Goal: Find specific page/section: Find specific page/section

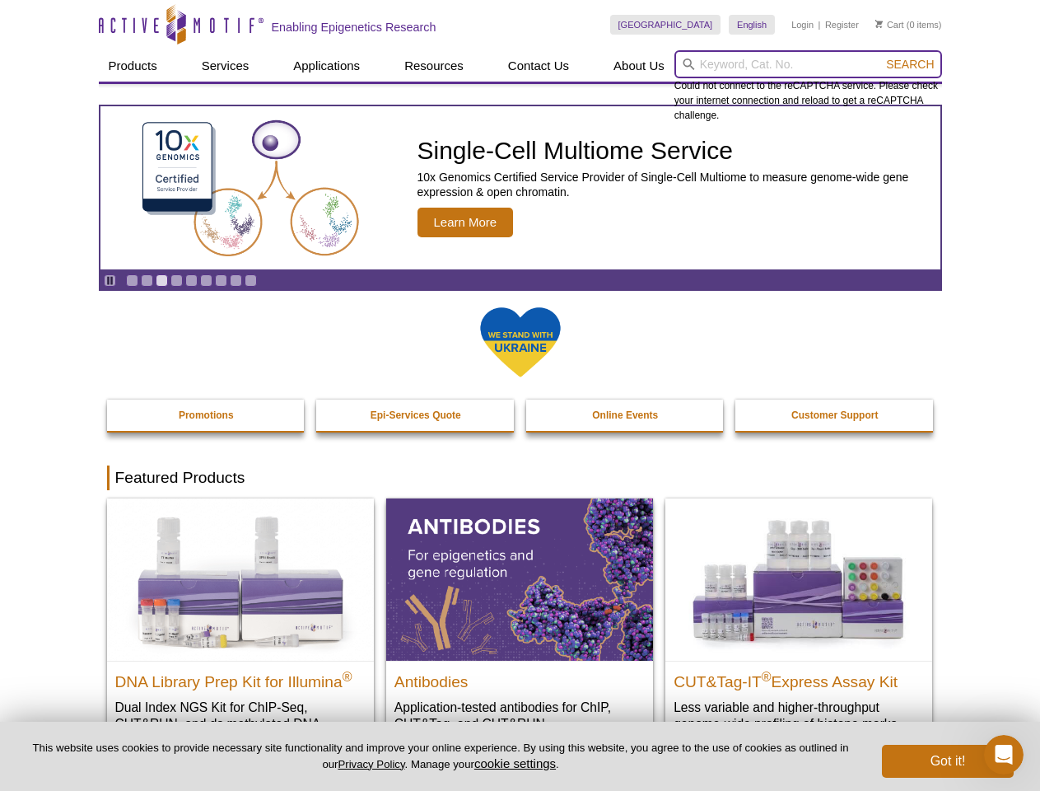
click at [808, 64] on input "search" at bounding box center [809, 64] width 268 height 28
click at [910, 64] on span "Search" at bounding box center [910, 64] width 48 height 13
click at [110, 280] on icon "Pause" at bounding box center [110, 280] width 11 height 11
click at [132, 280] on link "Go to slide 1" at bounding box center [132, 280] width 12 height 12
click at [147, 280] on link "Go to slide 2" at bounding box center [147, 280] width 12 height 12
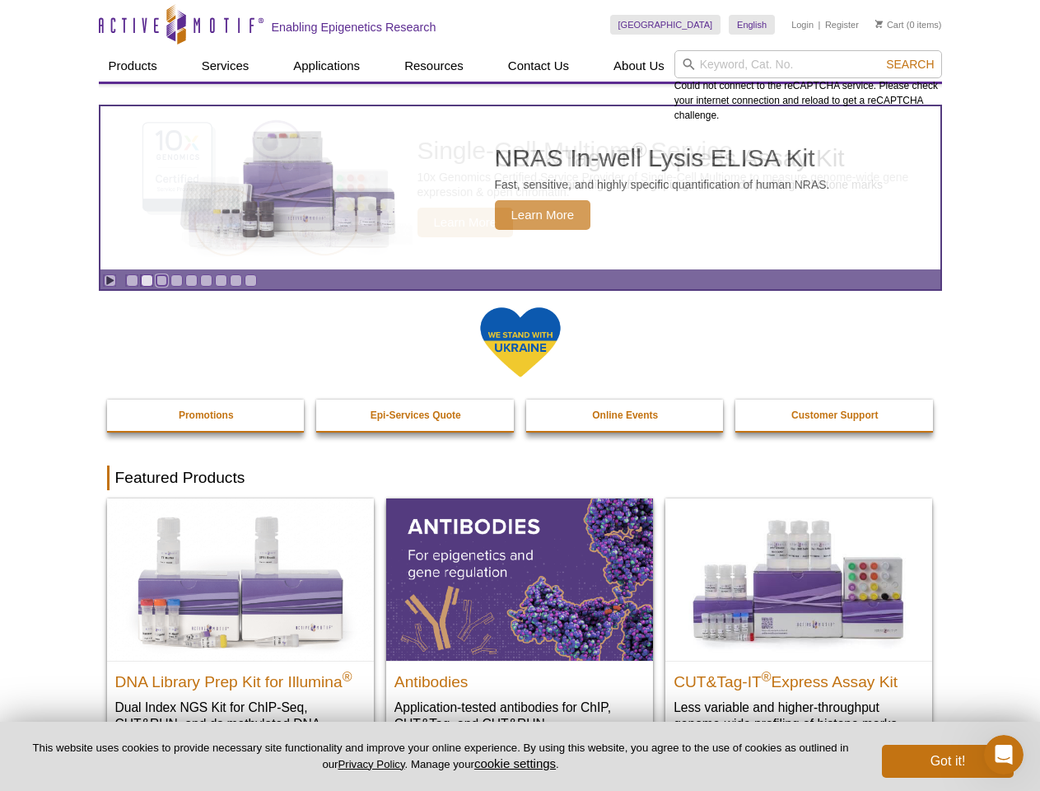
click at [161, 280] on link "Go to slide 3" at bounding box center [162, 280] width 12 height 12
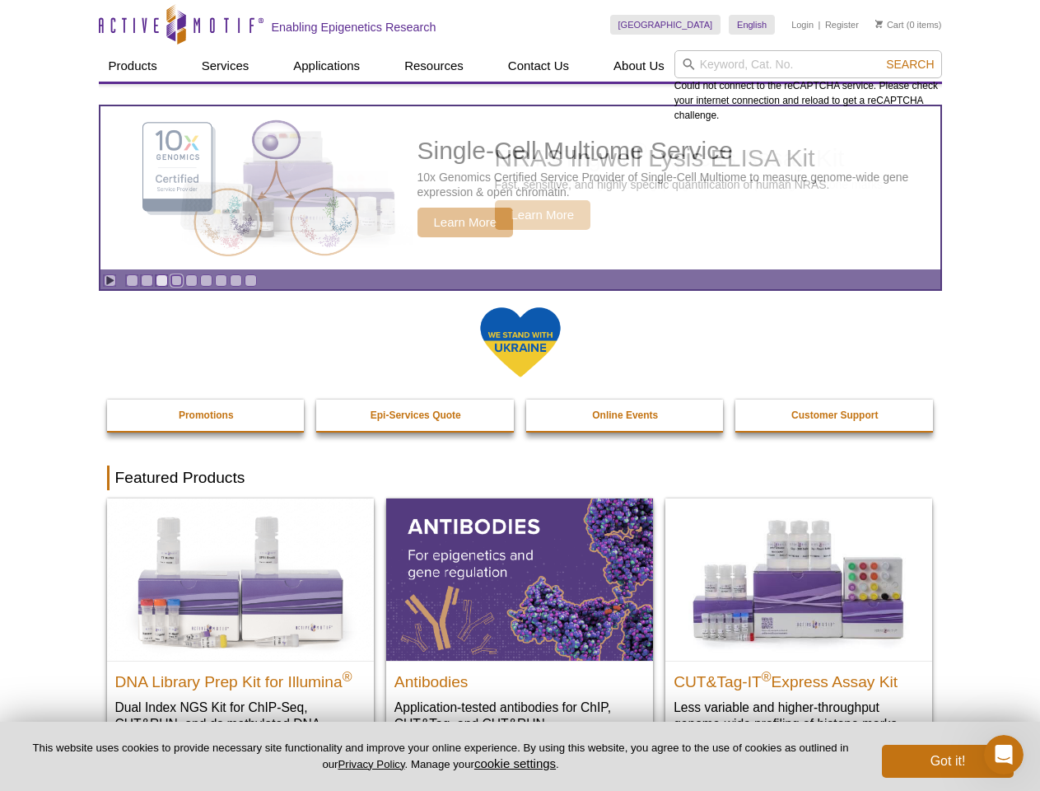
click at [176, 280] on link "Go to slide 4" at bounding box center [177, 280] width 12 height 12
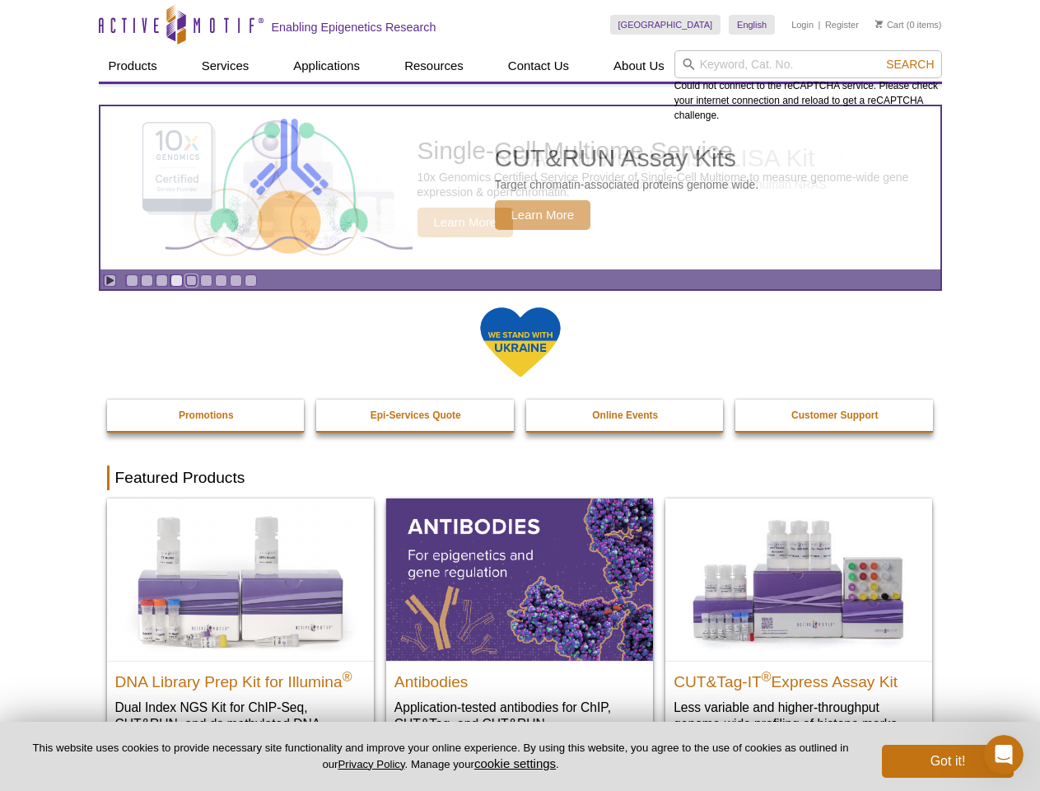
click at [191, 280] on link "Go to slide 5" at bounding box center [191, 280] width 12 height 12
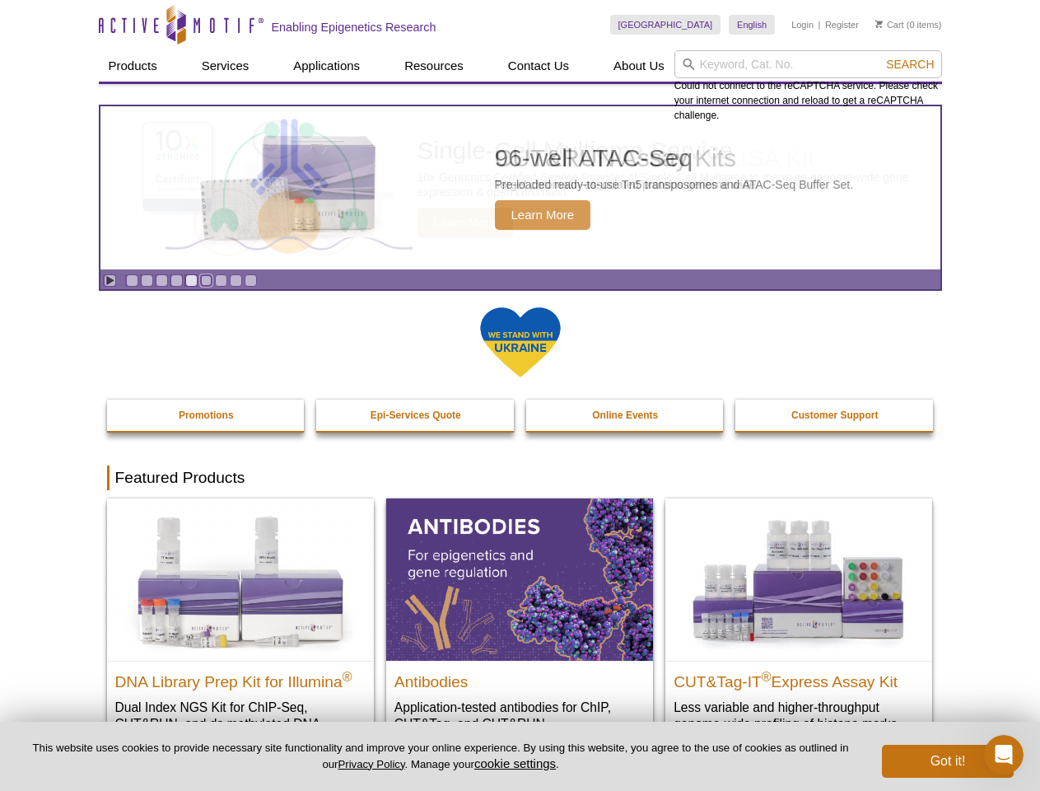
click at [206, 280] on link "Go to slide 6" at bounding box center [206, 280] width 12 height 12
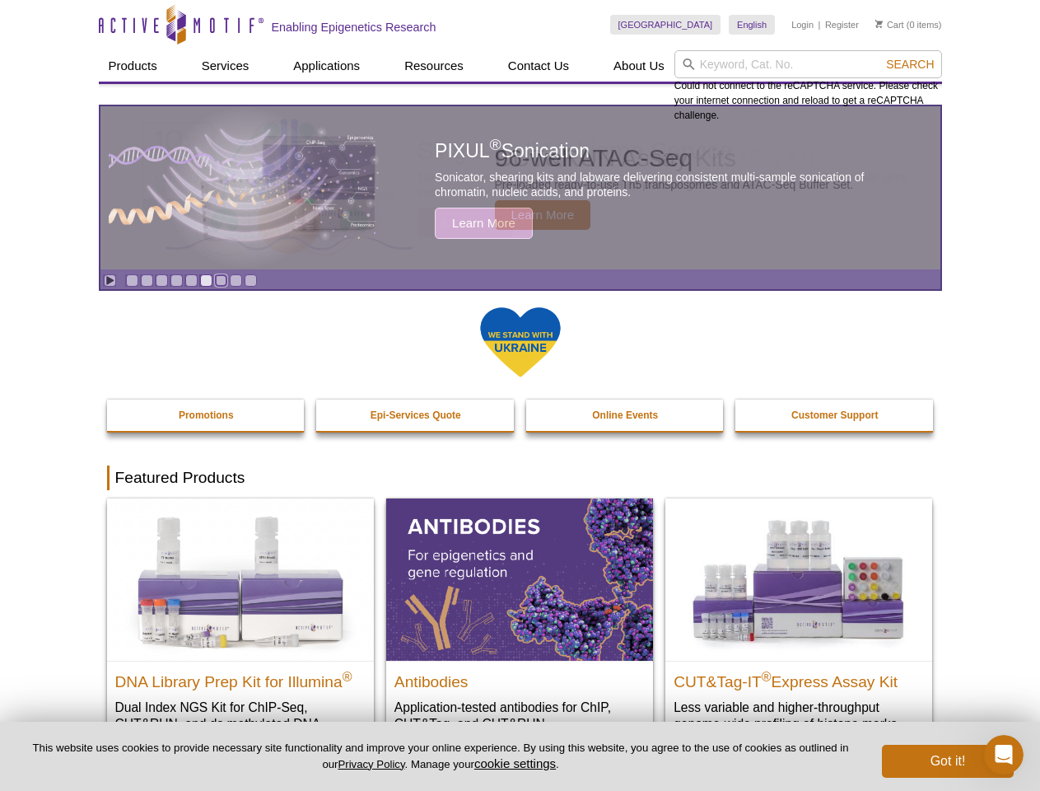
click at [221, 280] on link "Go to slide 7" at bounding box center [221, 280] width 12 height 12
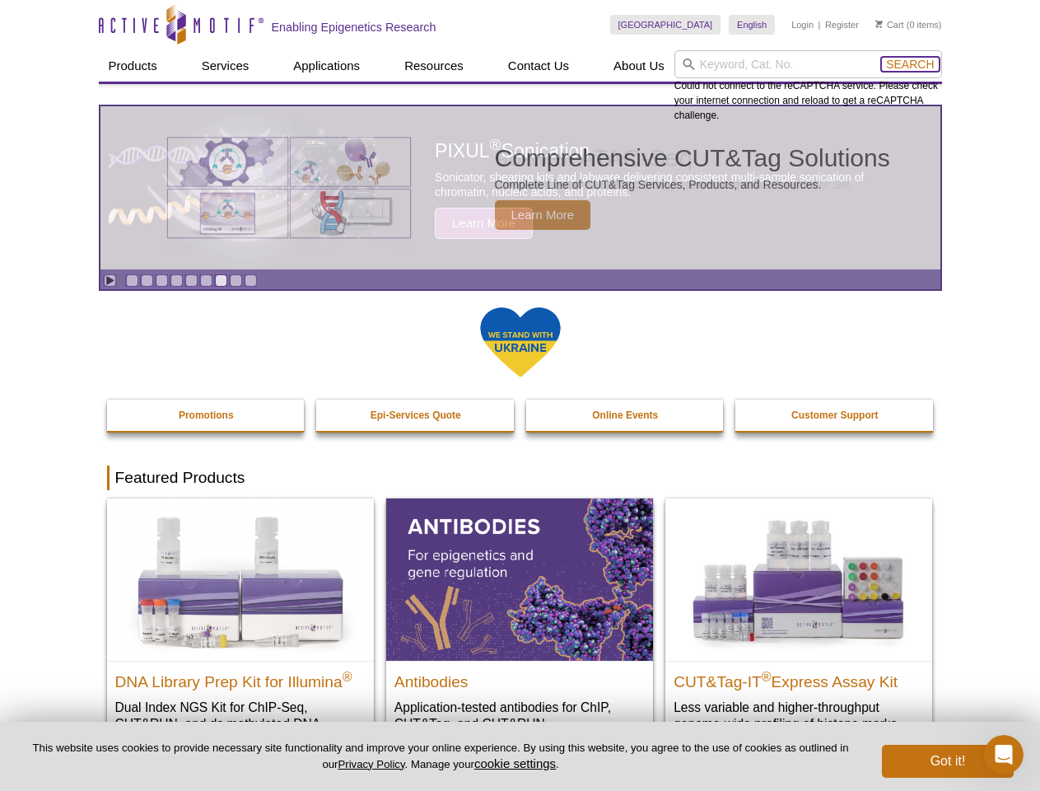
click at [910, 64] on span "Search" at bounding box center [910, 64] width 48 height 13
